Goal: Check status: Check status

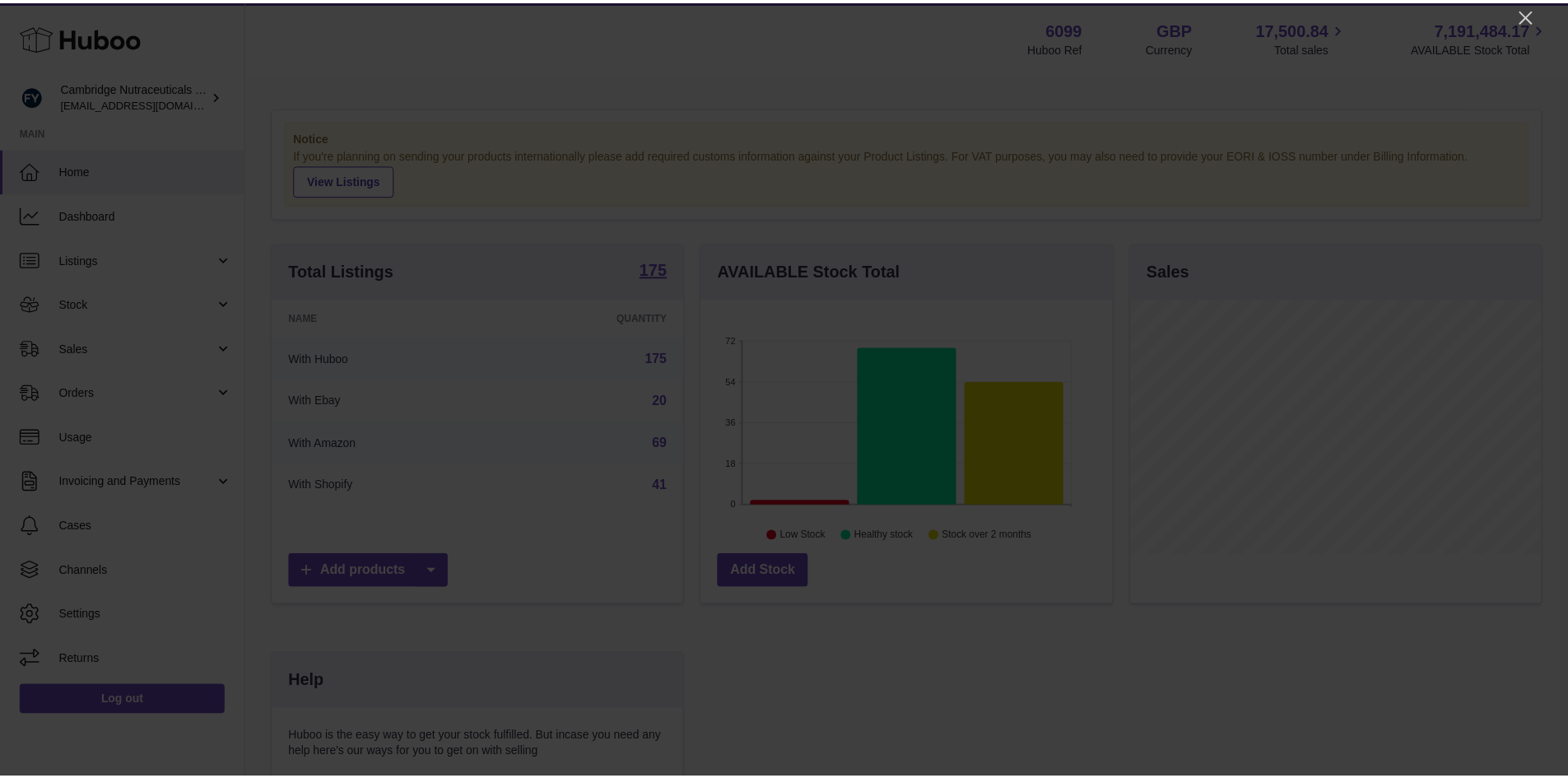
scroll to position [257, 415]
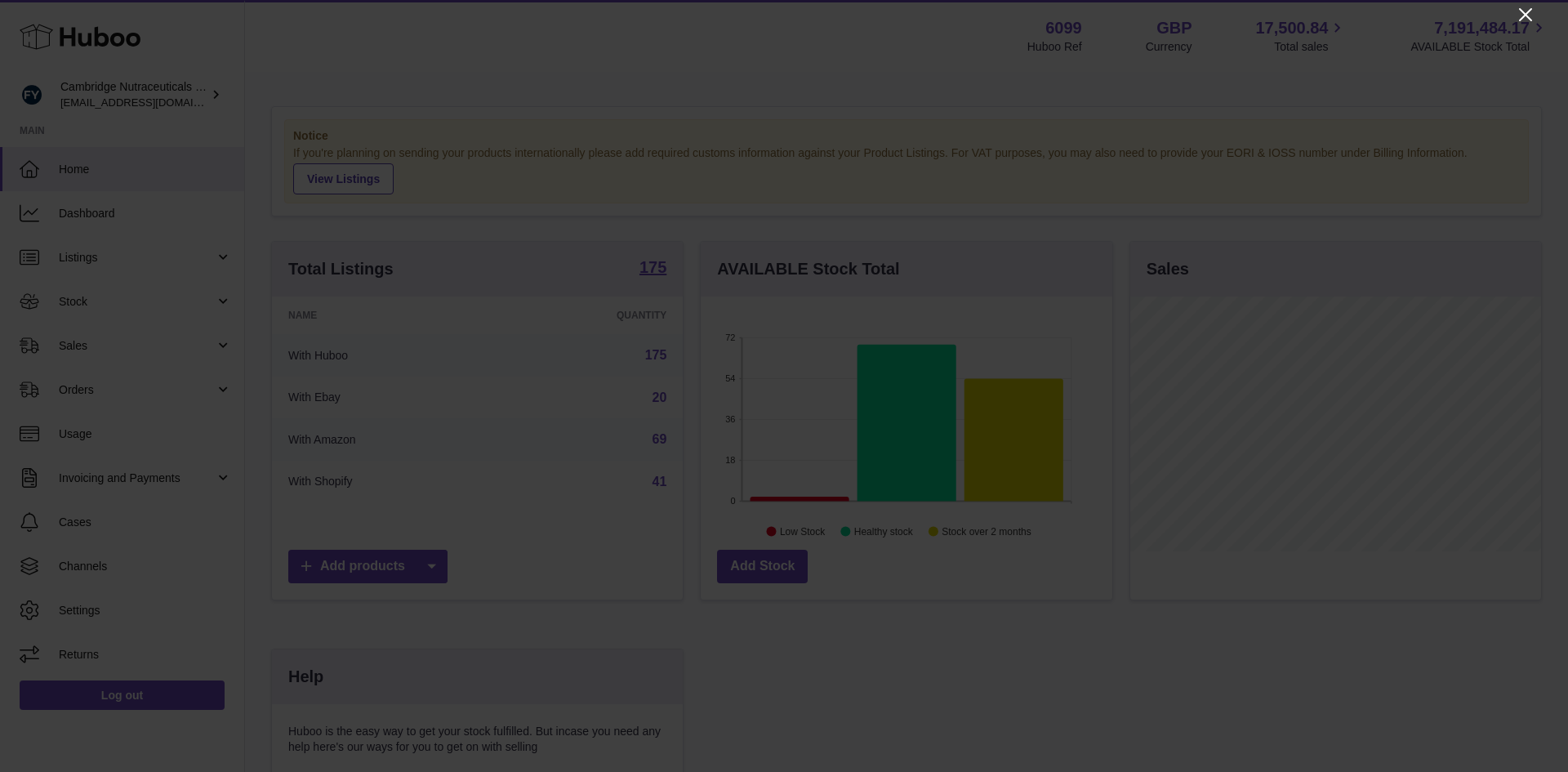
click at [1516, 18] on icon "Close" at bounding box center [1525, 14] width 19 height 19
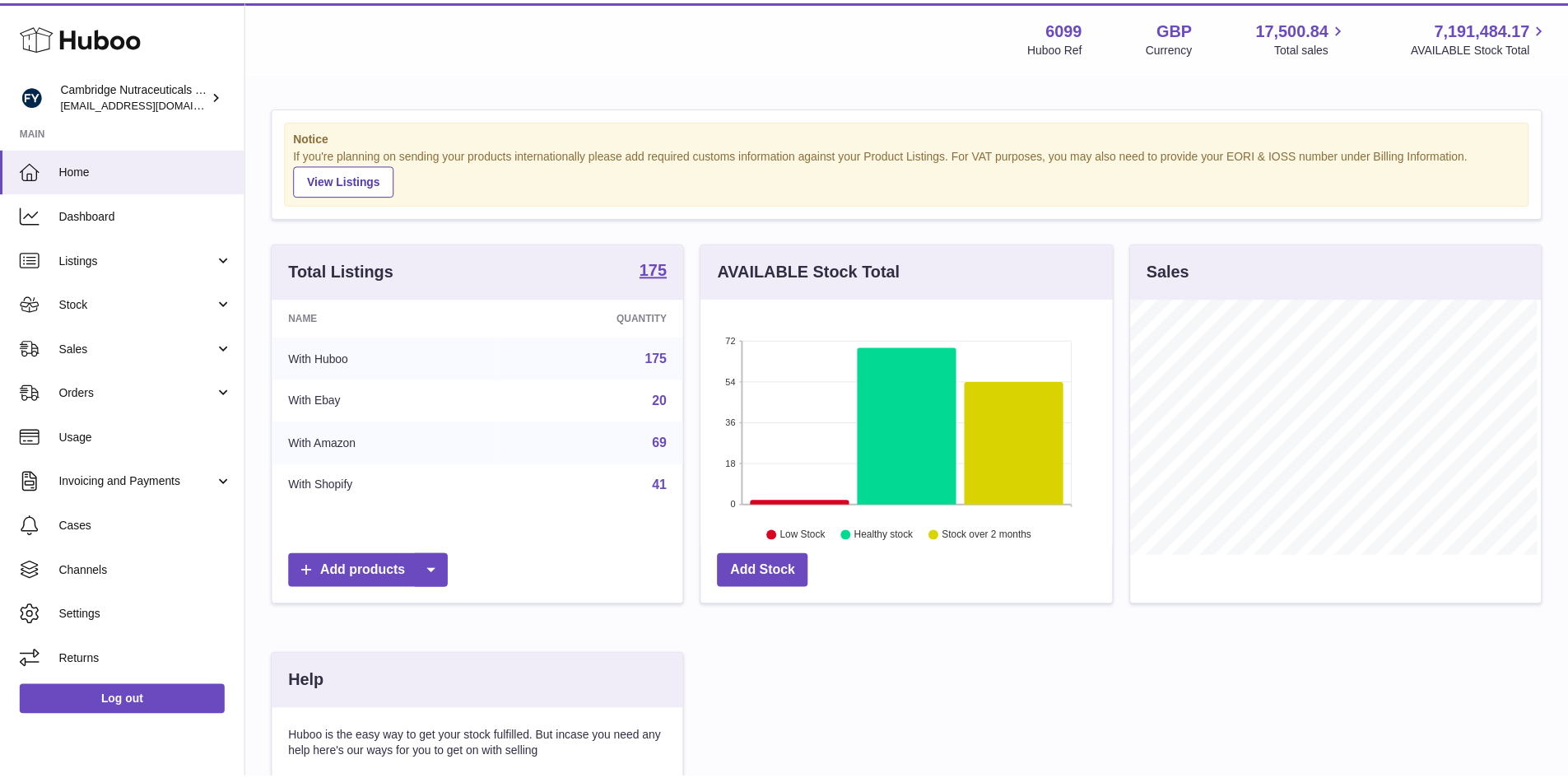
scroll to position [822882, 822773]
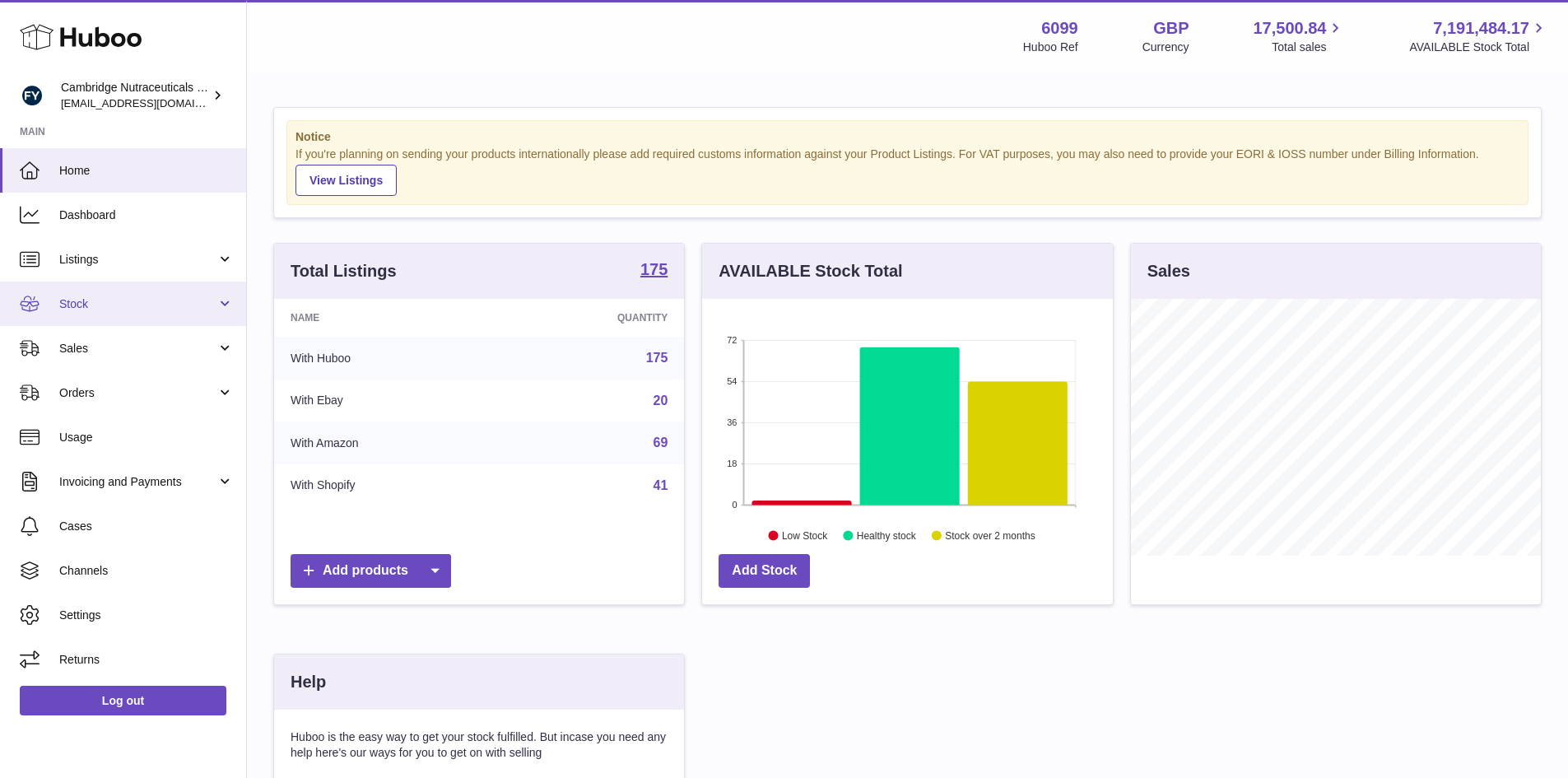
click at [63, 311] on span "Stock" at bounding box center [138, 304] width 157 height 15
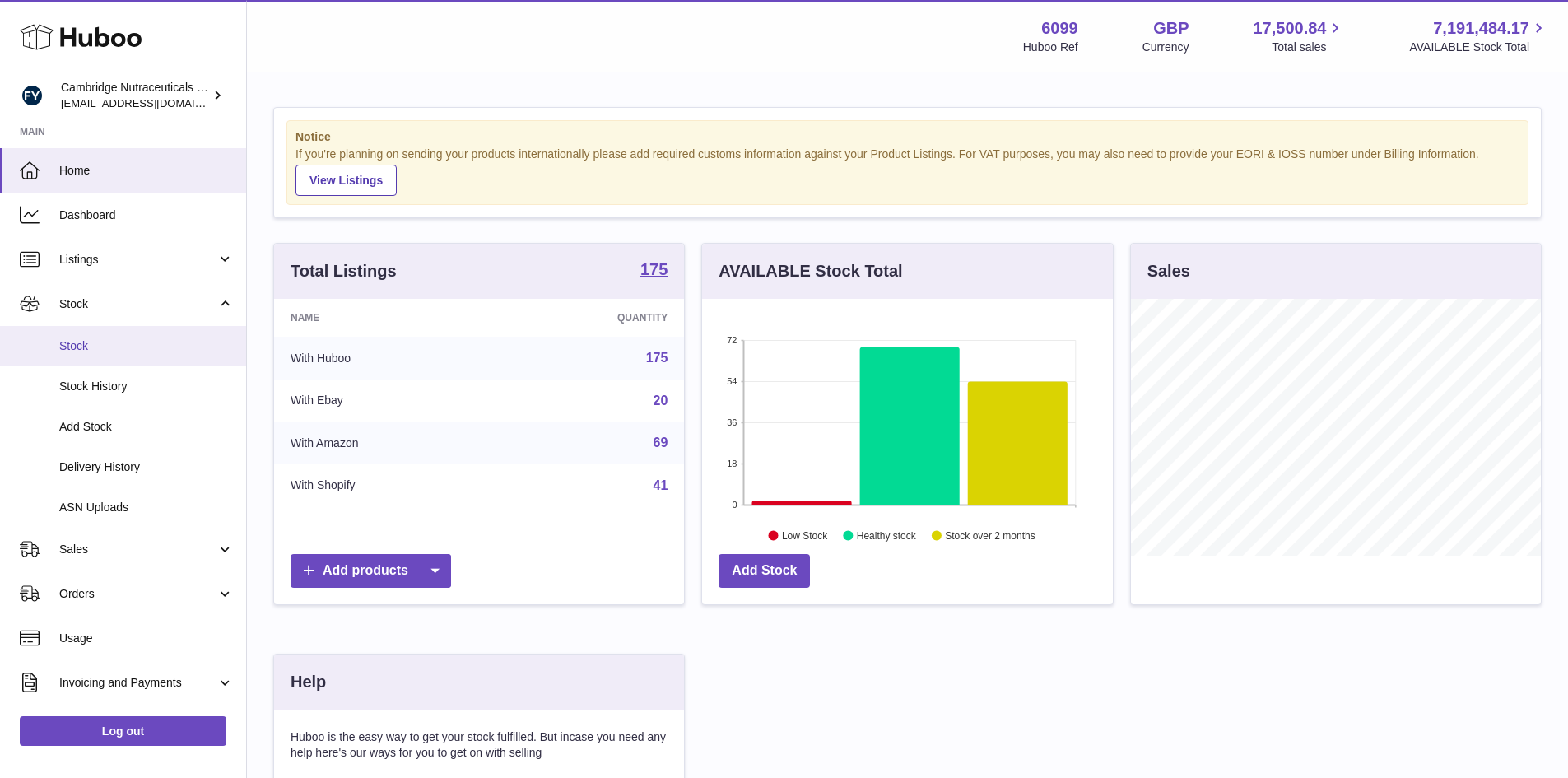
click at [76, 352] on span "Stock" at bounding box center [146, 346] width 175 height 15
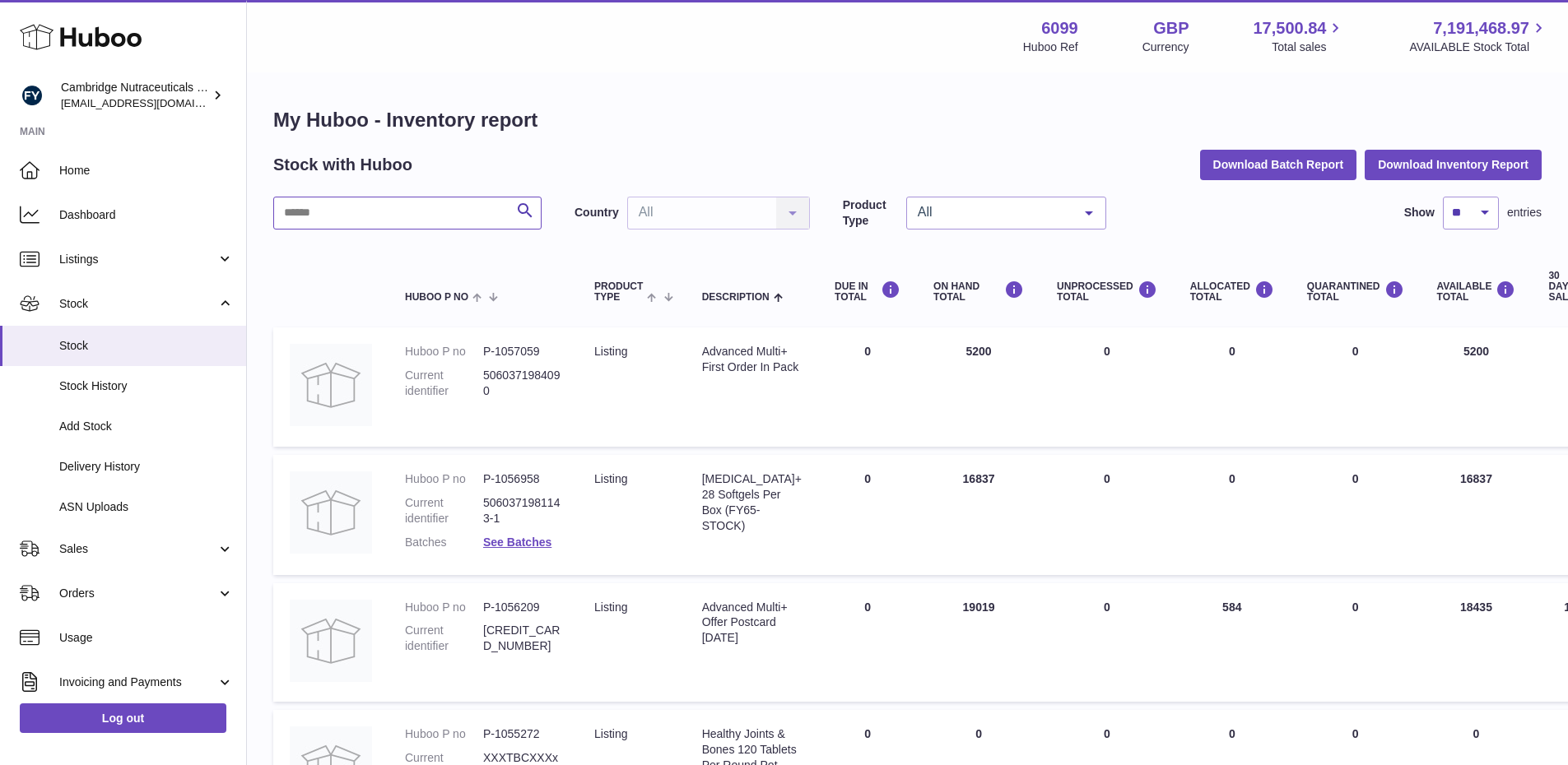
click at [312, 214] on input "text" at bounding box center [407, 213] width 268 height 33
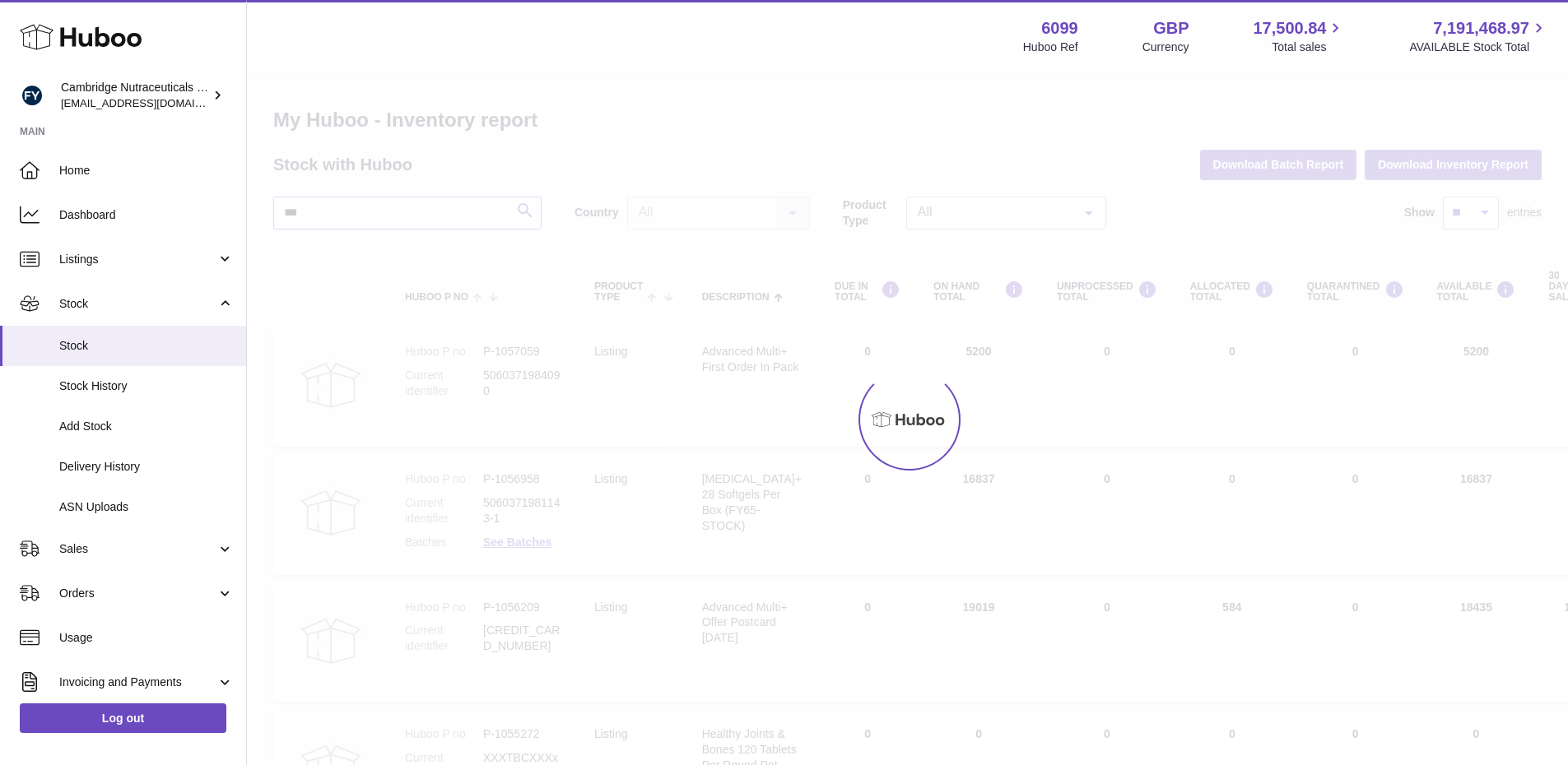
type input "****"
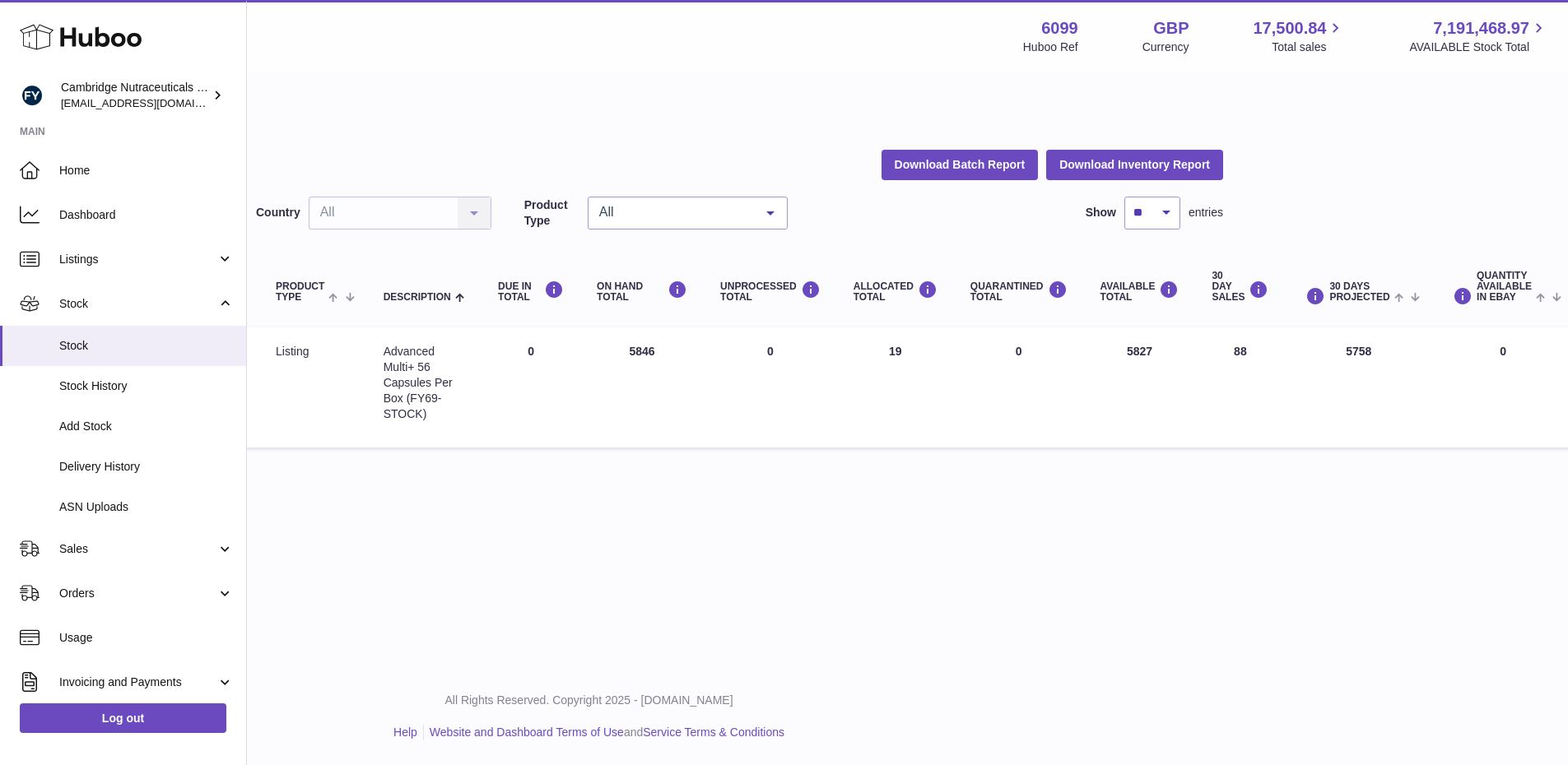
scroll to position [0, 338]
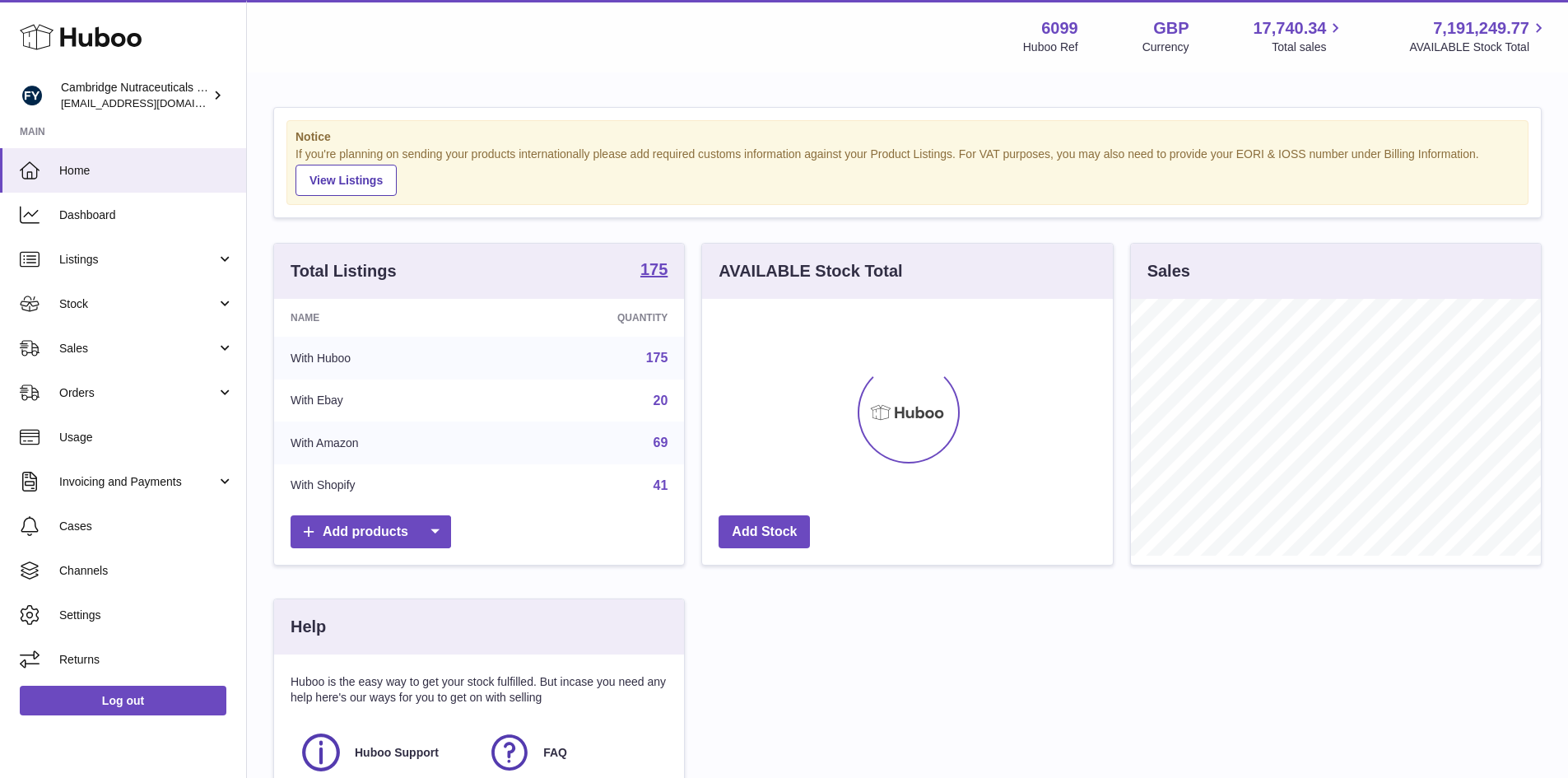
scroll to position [257, 411]
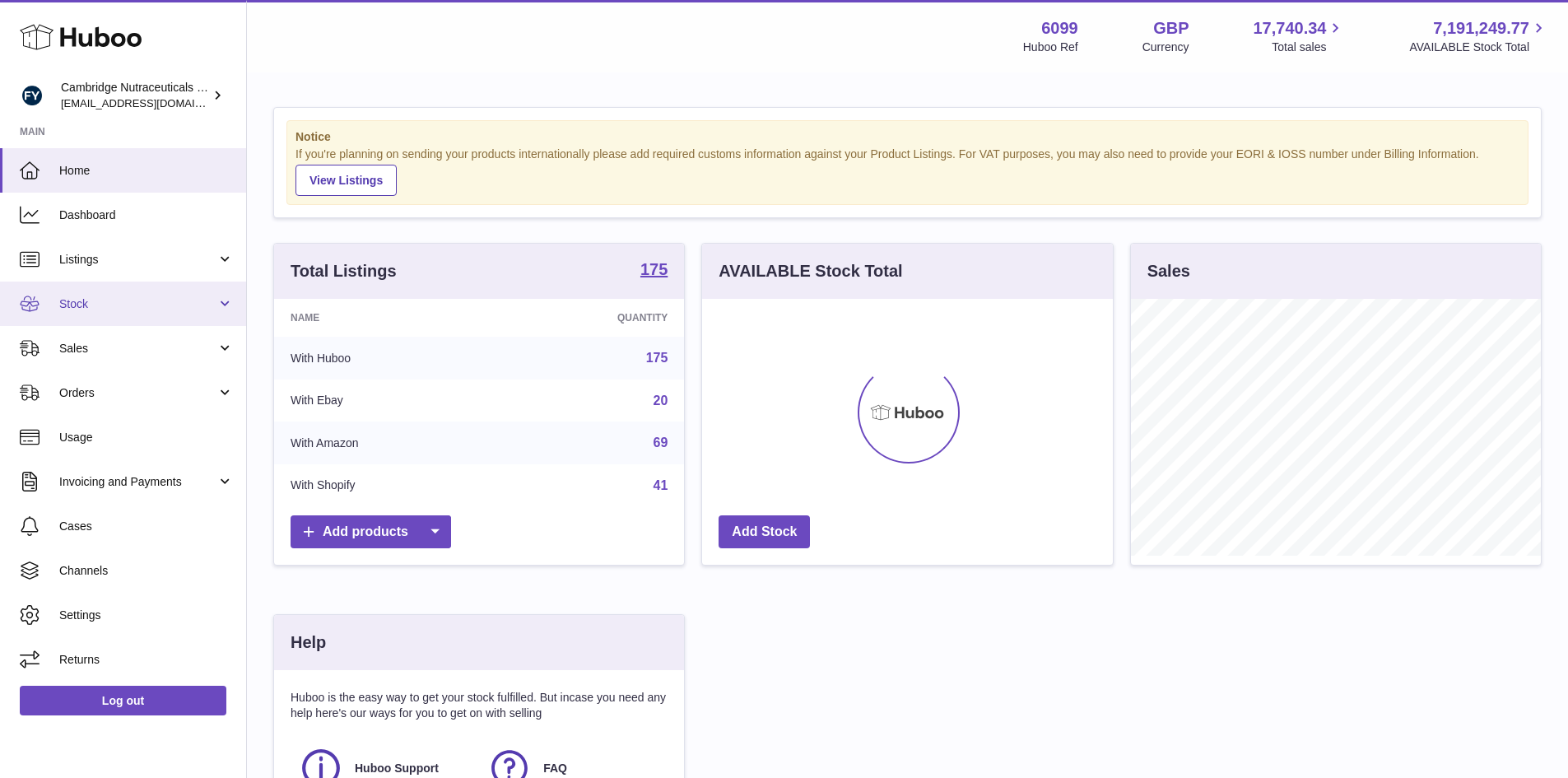
click at [88, 306] on span "Stock" at bounding box center [138, 304] width 157 height 15
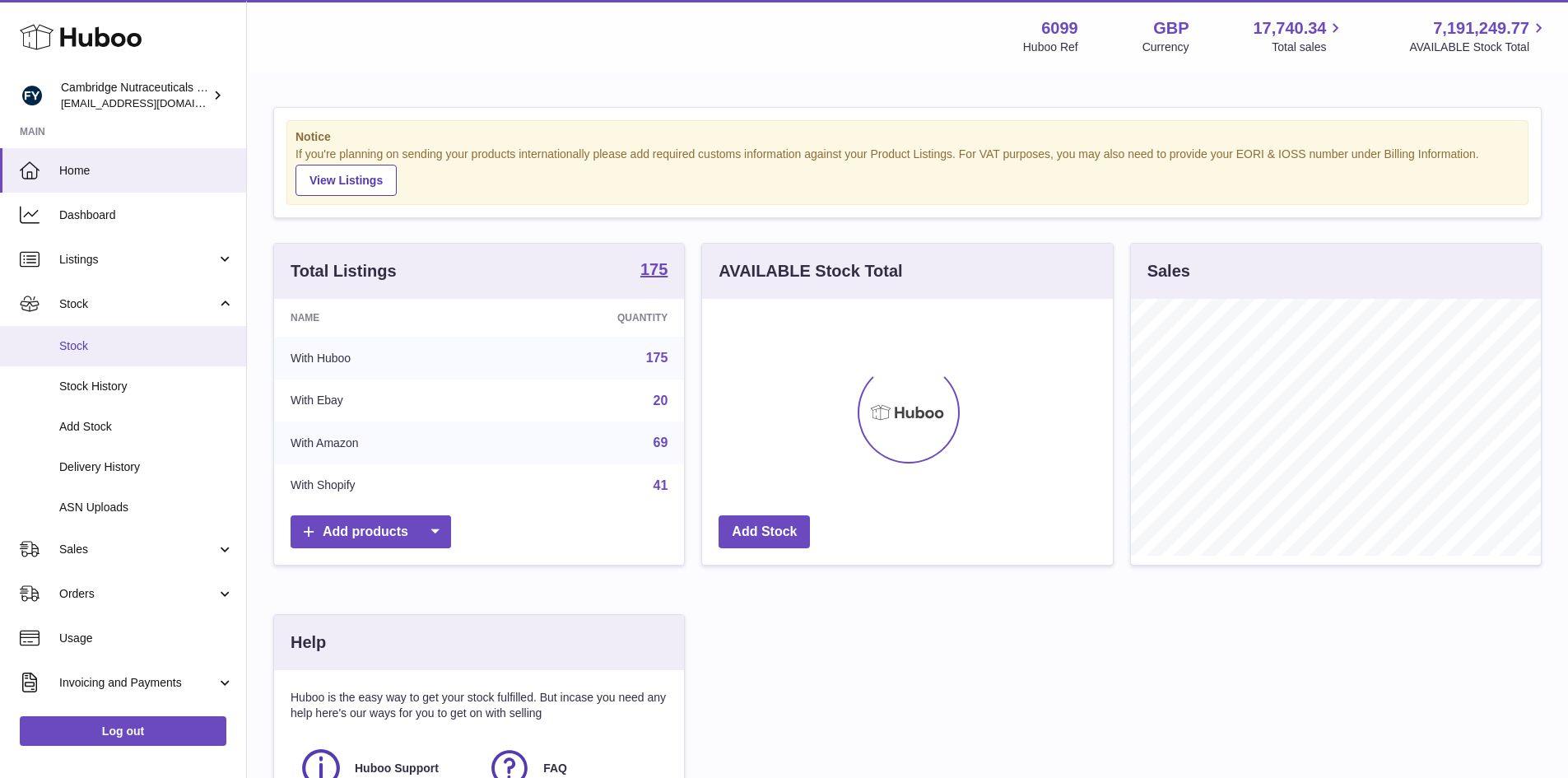
click at [58, 357] on link "Stock" at bounding box center [123, 346] width 246 height 40
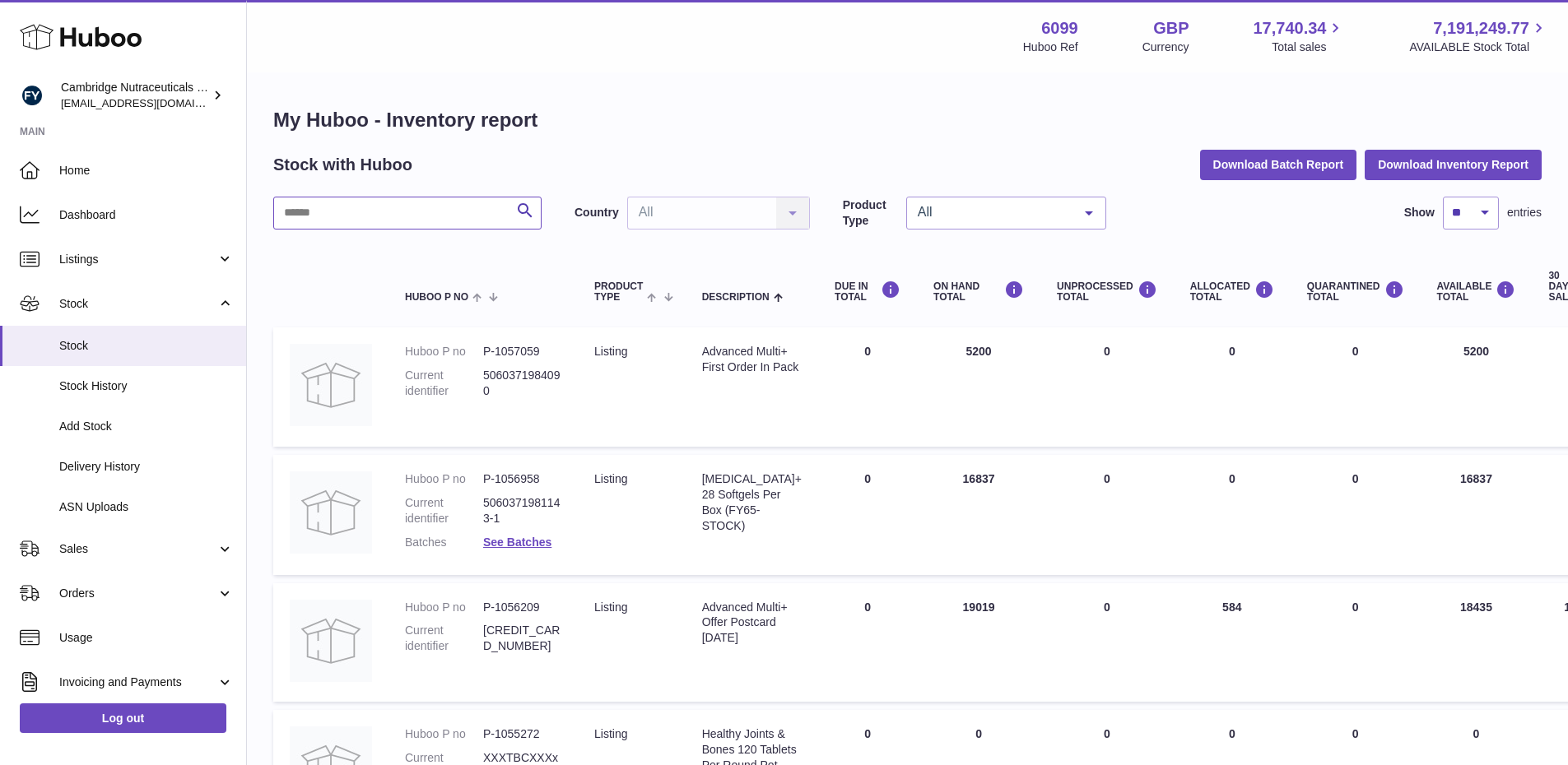
click at [367, 209] on input "text" at bounding box center [407, 213] width 268 height 33
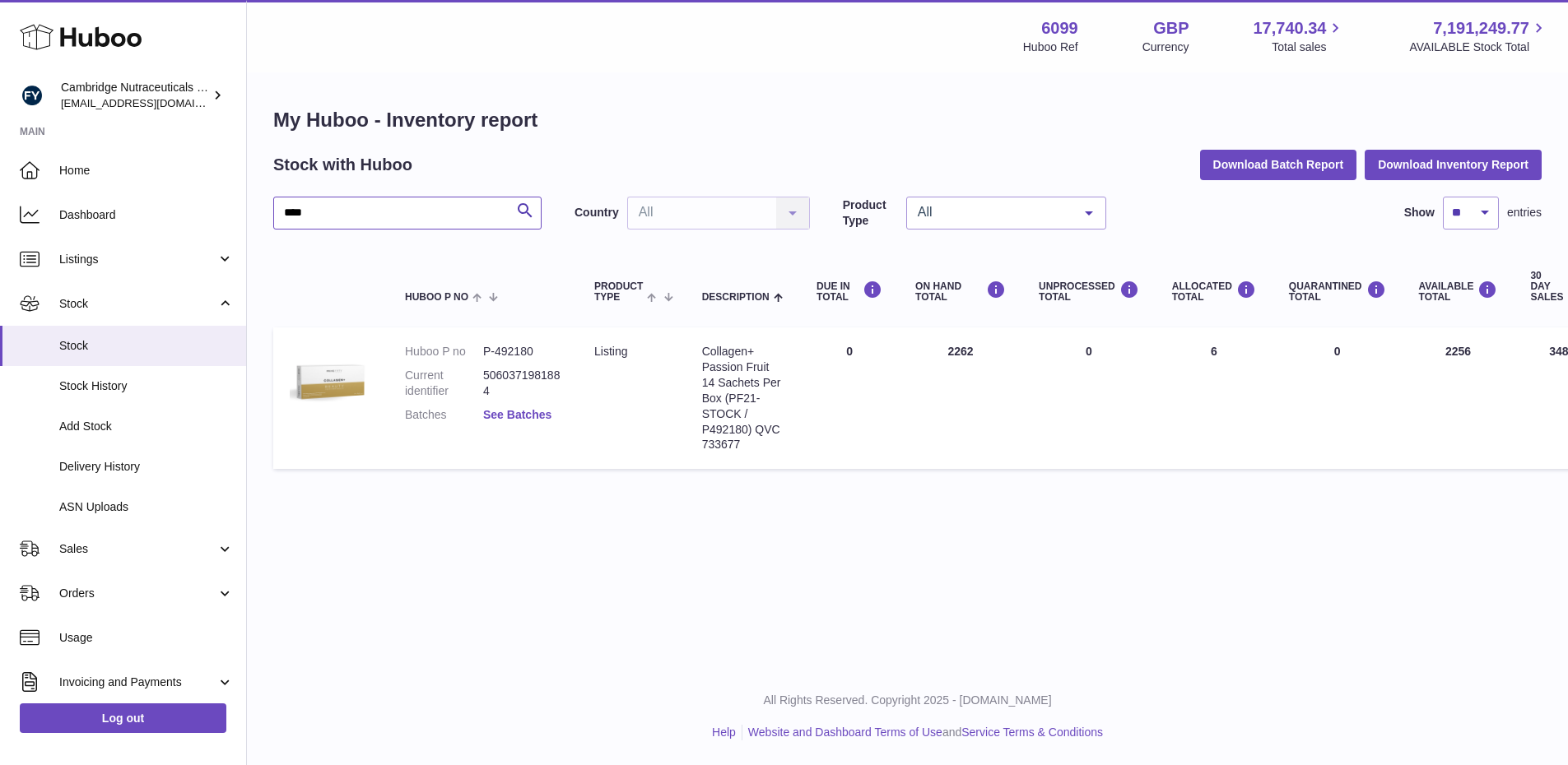
type input "****"
click at [508, 412] on link "See Batches" at bounding box center [518, 414] width 68 height 13
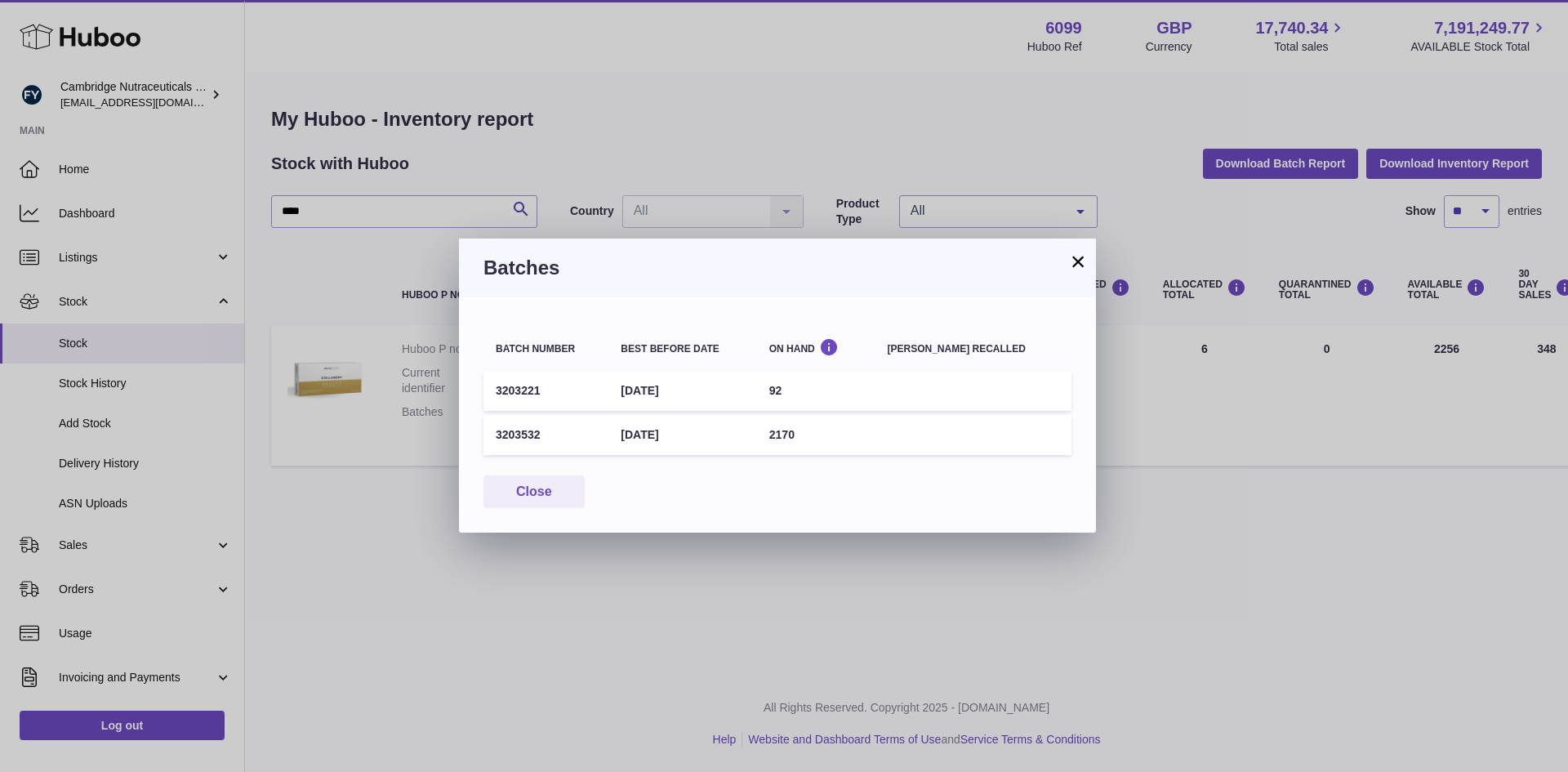
click at [1075, 261] on button "×" at bounding box center [1077, 261] width 19 height 19
